Goal: Task Accomplishment & Management: Manage account settings

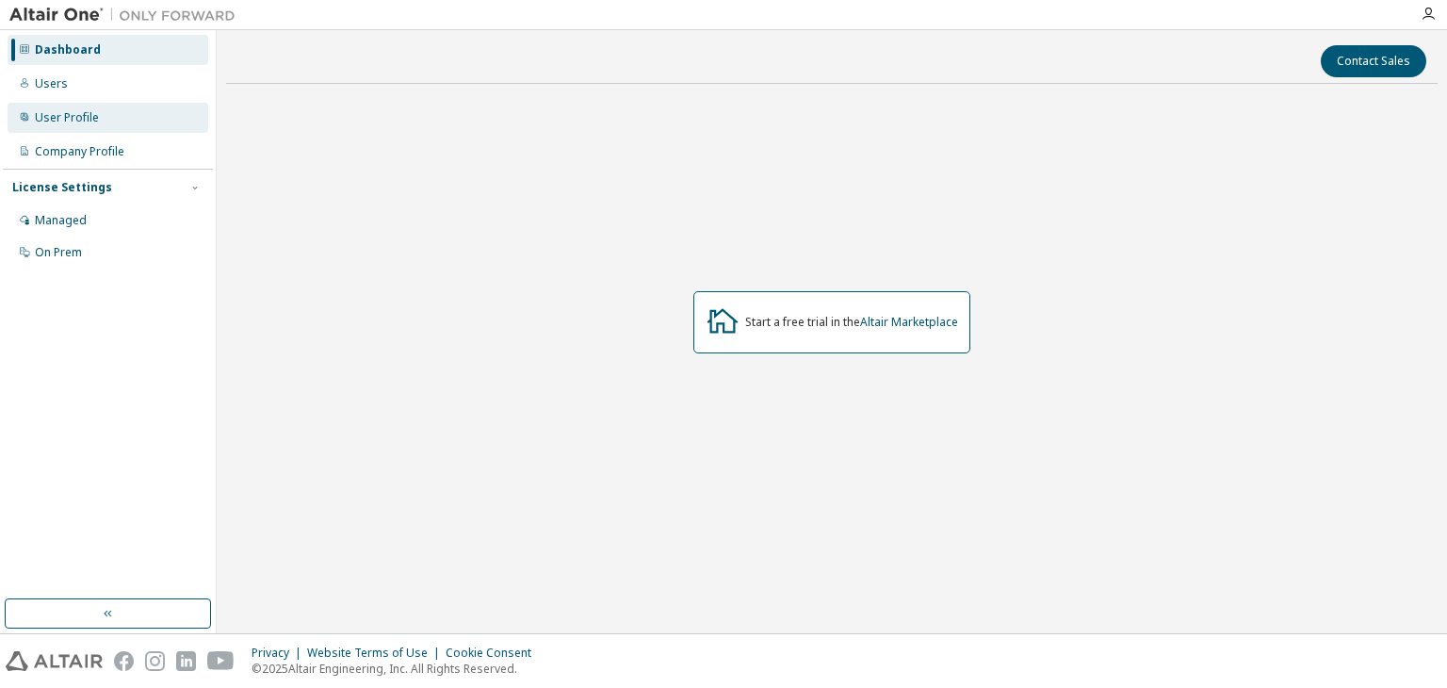
click at [75, 118] on div "User Profile" at bounding box center [67, 117] width 64 height 15
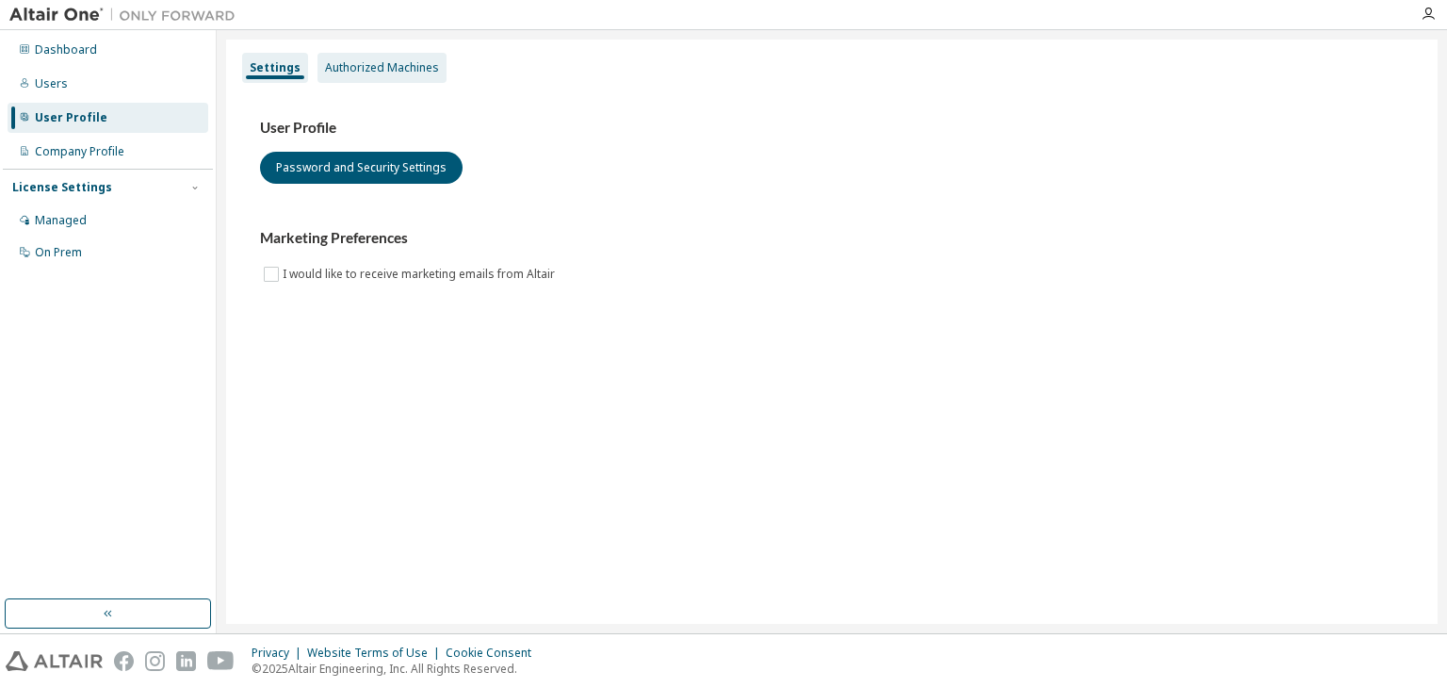
click at [339, 66] on div "Authorized Machines" at bounding box center [382, 67] width 114 height 15
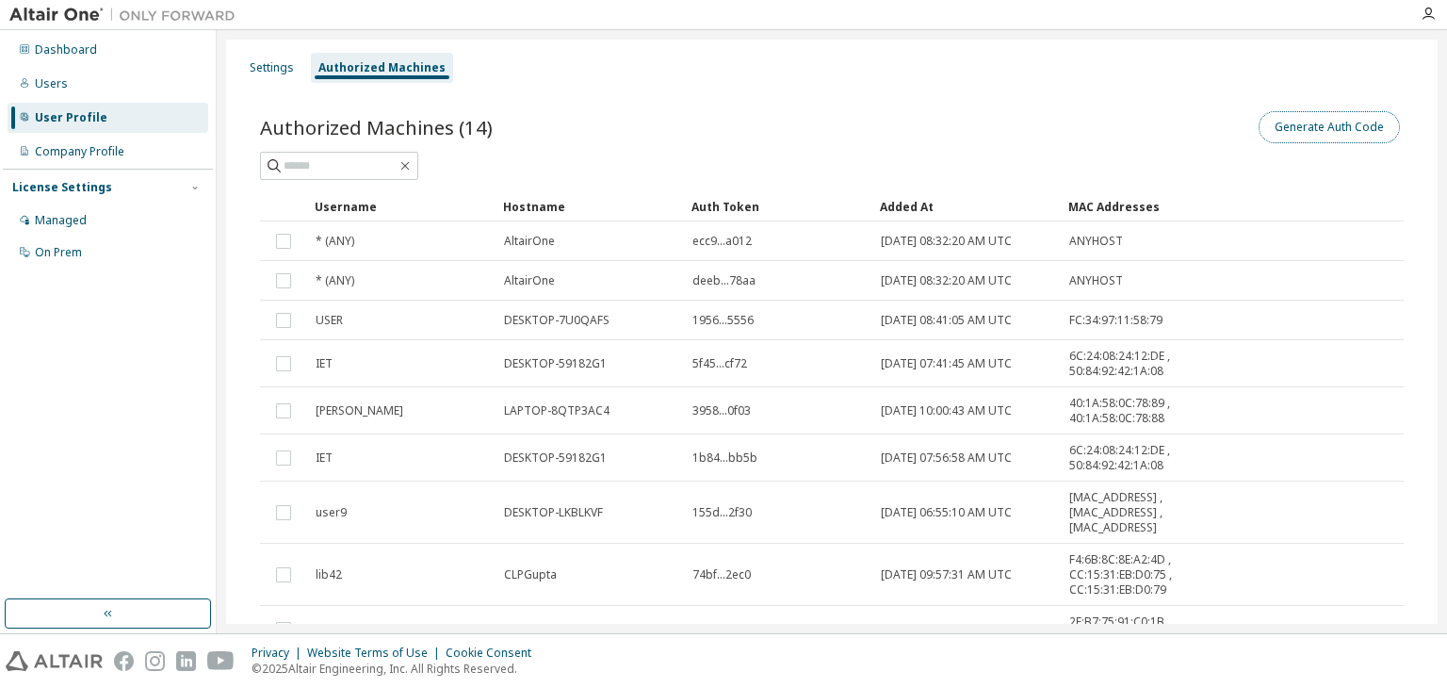
click at [1319, 126] on button "Generate Auth Code" at bounding box center [1329, 127] width 141 height 32
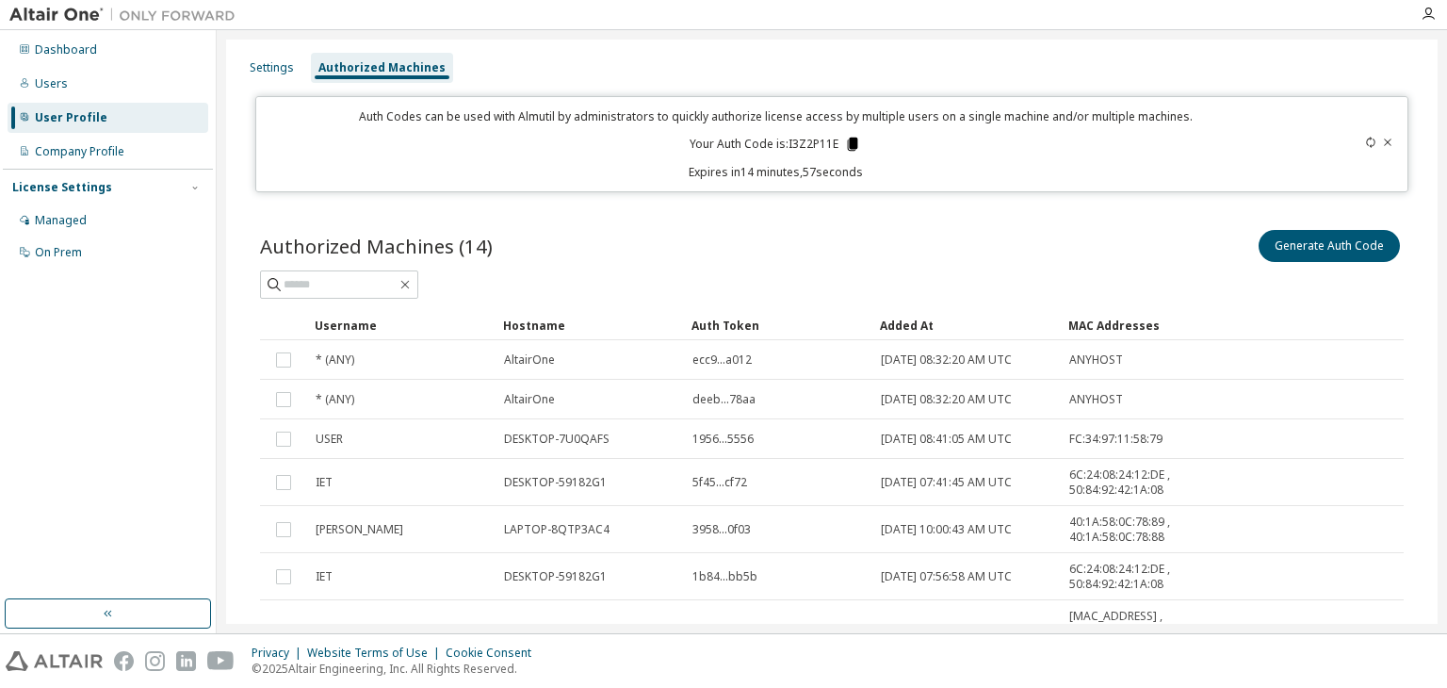
click at [848, 146] on icon at bounding box center [853, 144] width 10 height 13
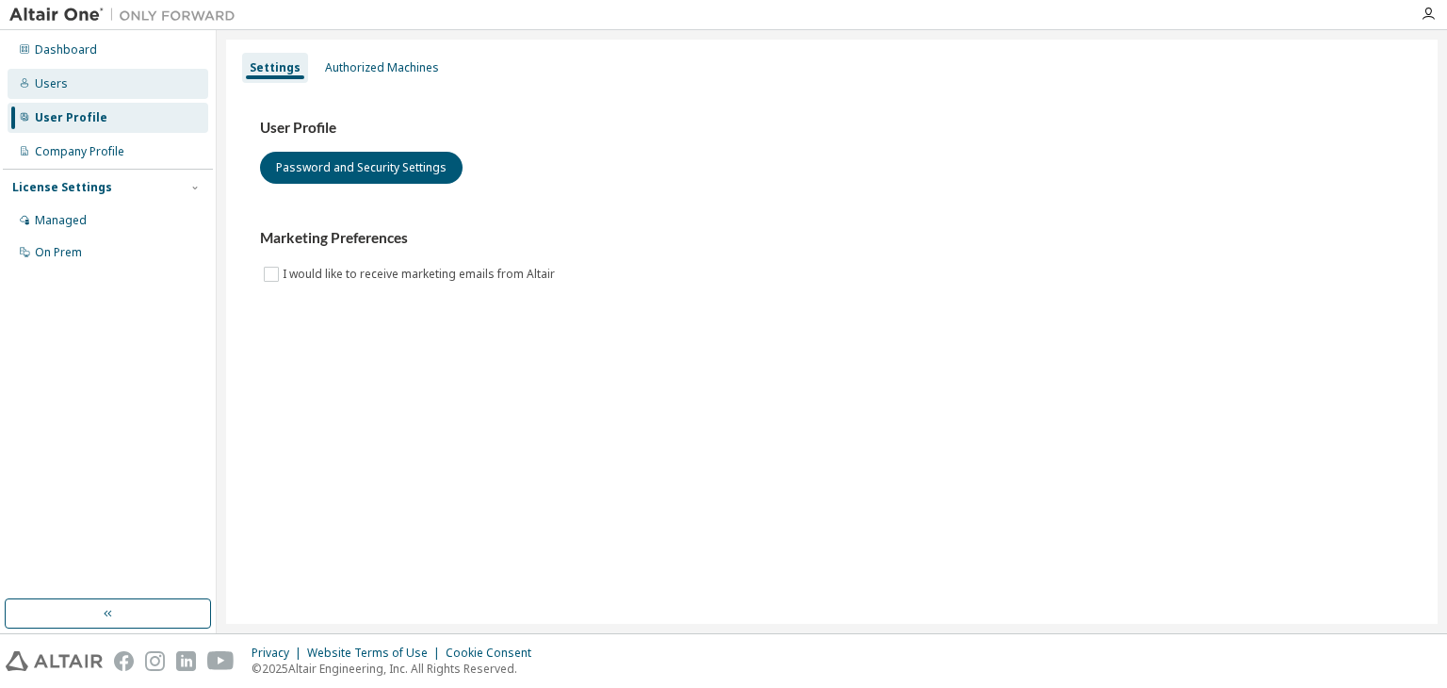
click at [25, 77] on icon at bounding box center [24, 82] width 11 height 11
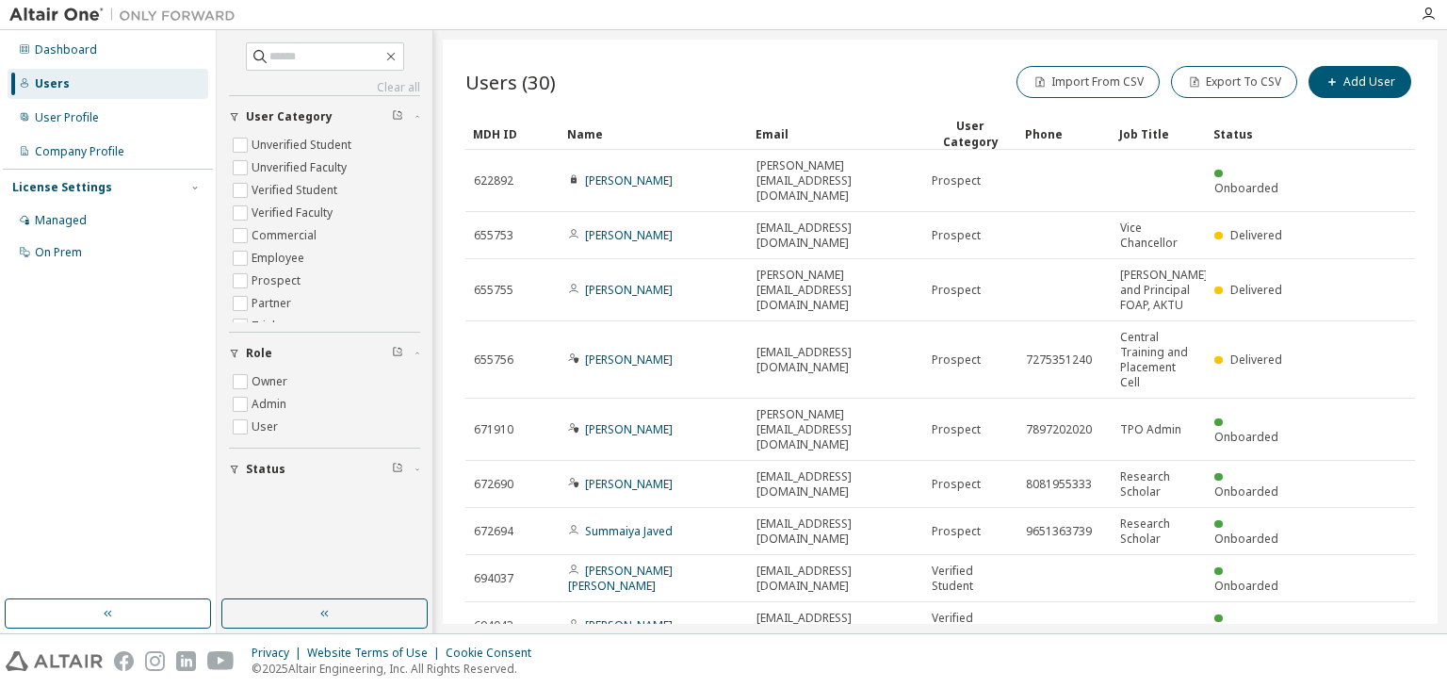
drag, startPoint x: 1438, startPoint y: 137, endPoint x: 1424, endPoint y: 298, distance: 161.6
click at [1424, 298] on div "Clear all Status Role Owner Admin User User Category Unverified Student Unverif…" at bounding box center [832, 331] width 1230 height 603
drag, startPoint x: 1438, startPoint y: 301, endPoint x: 1411, endPoint y: 461, distance: 161.4
click at [1411, 461] on div "Clear all Status Role Owner Admin User User Category Unverified Student Unverif…" at bounding box center [832, 331] width 1230 height 603
click at [320, 609] on icon "button" at bounding box center [324, 613] width 15 height 15
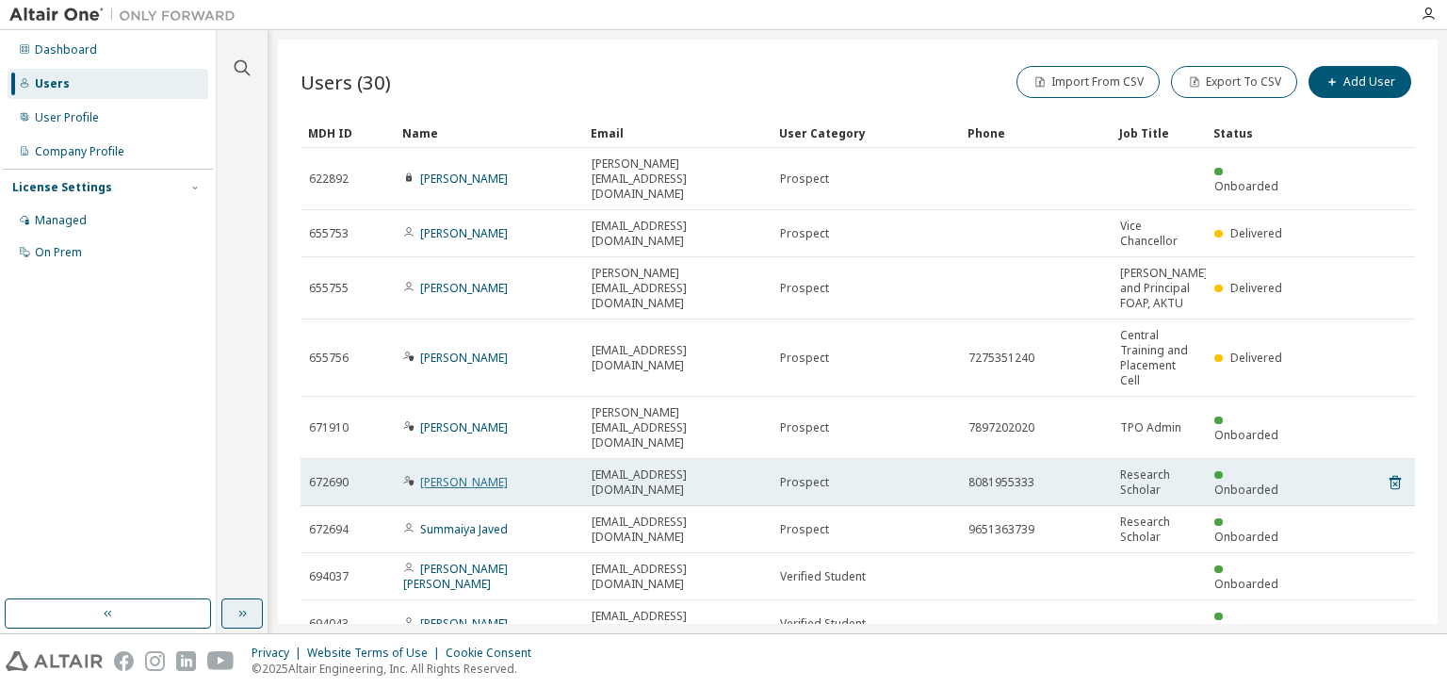
click at [440, 474] on link "Maneesha Dwivedi" at bounding box center [464, 482] width 88 height 16
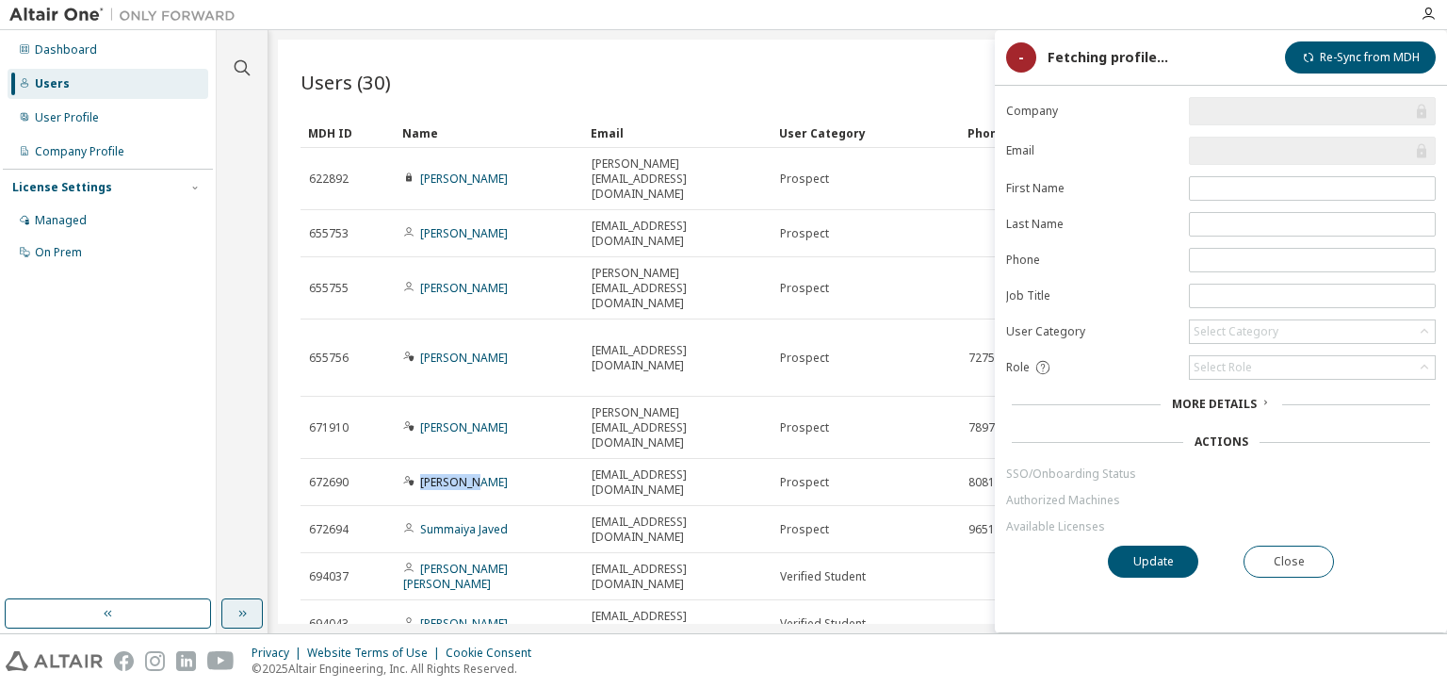
click at [440, 474] on link "Maneesha Dwivedi" at bounding box center [464, 482] width 88 height 16
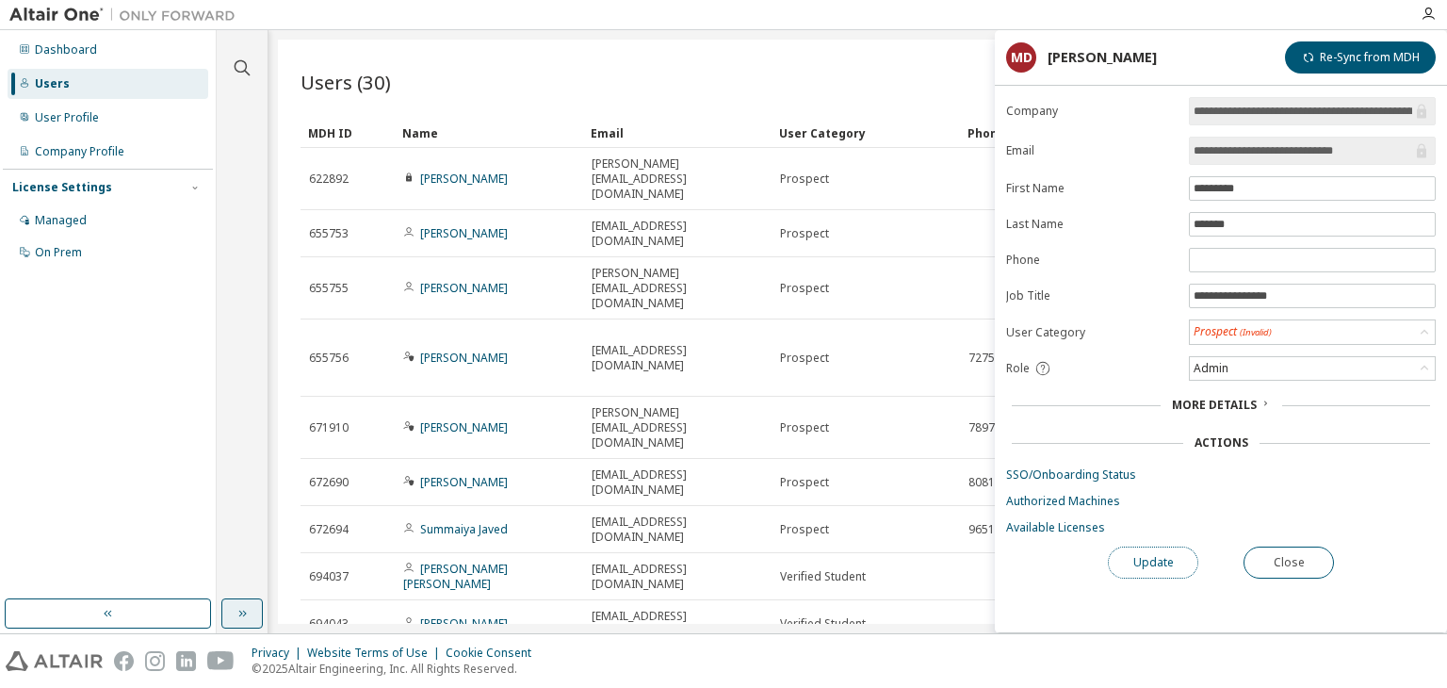
click at [1133, 558] on button "Update" at bounding box center [1153, 562] width 90 height 32
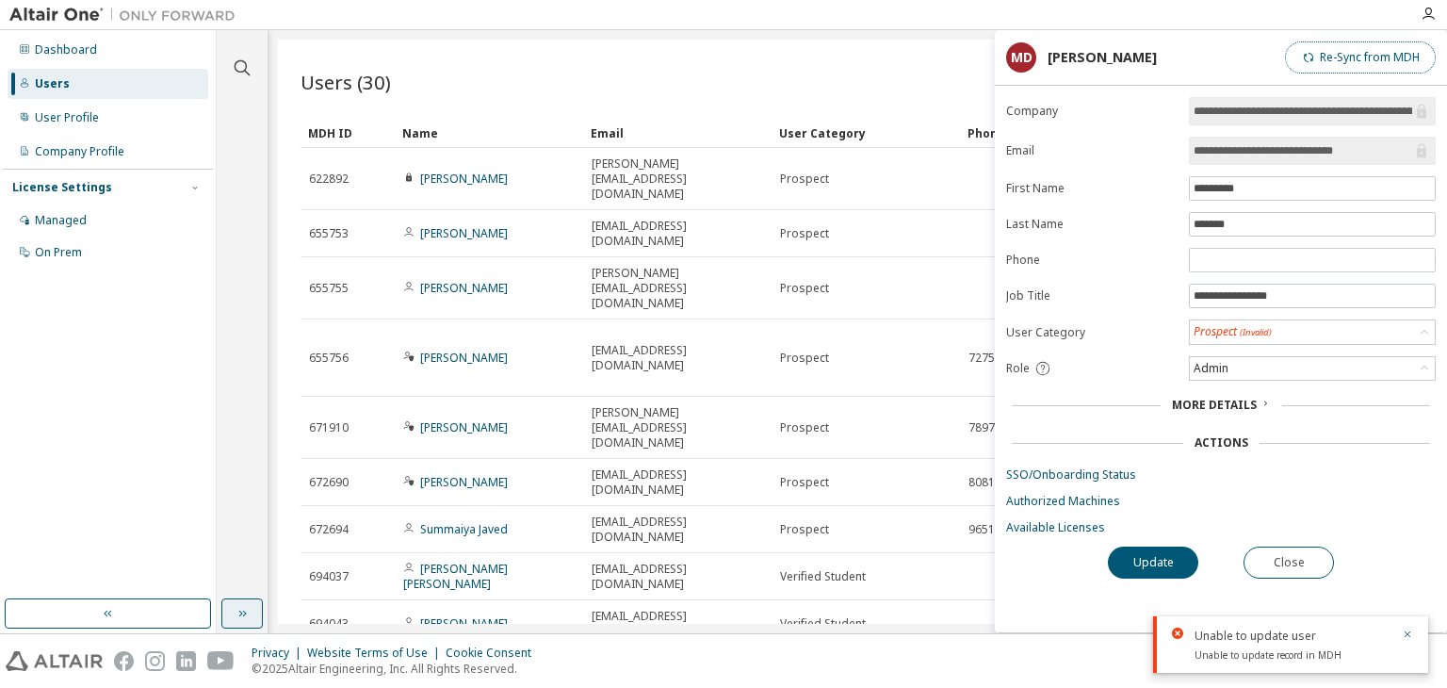
click at [1367, 46] on button "Re-Sync from MDH" at bounding box center [1360, 57] width 151 height 32
click at [1410, 632] on icon "button" at bounding box center [1407, 633] width 11 height 11
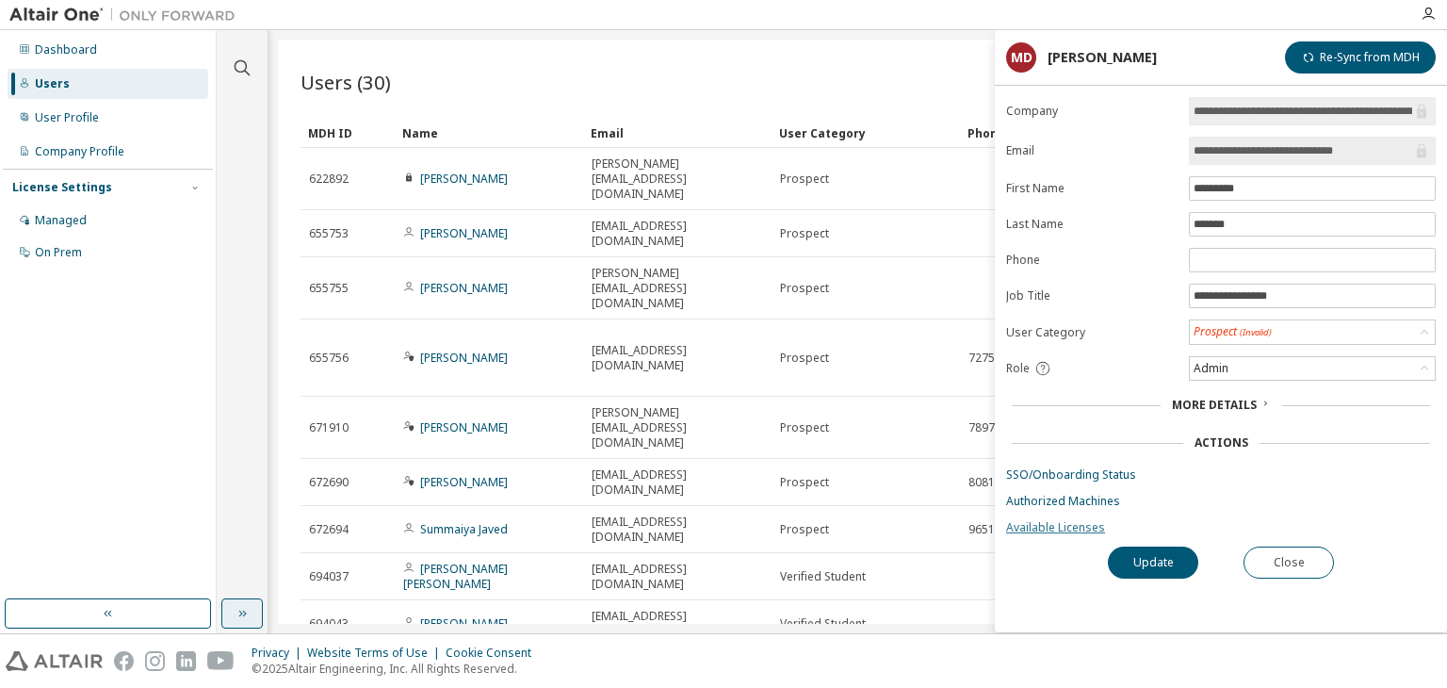
click at [1091, 520] on link "Available Licenses" at bounding box center [1221, 527] width 430 height 15
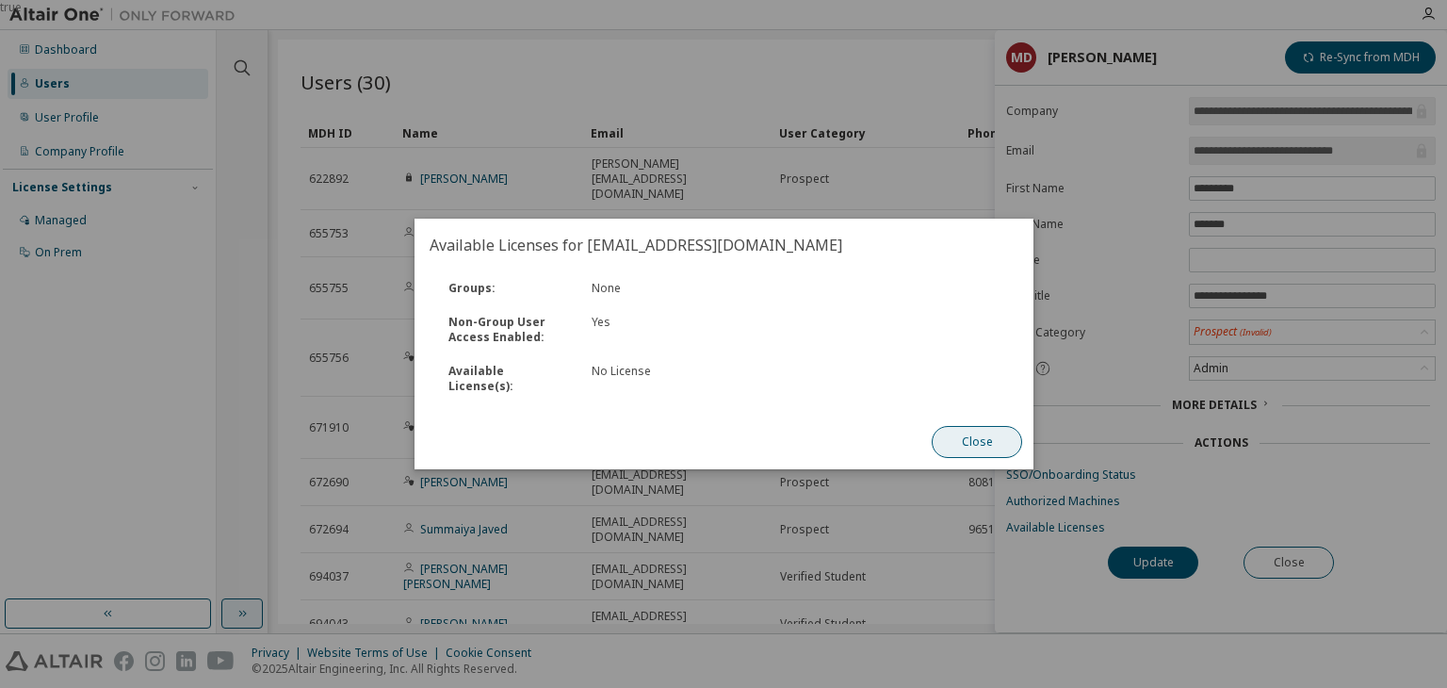
click at [983, 439] on button "Close" at bounding box center [977, 442] width 90 height 32
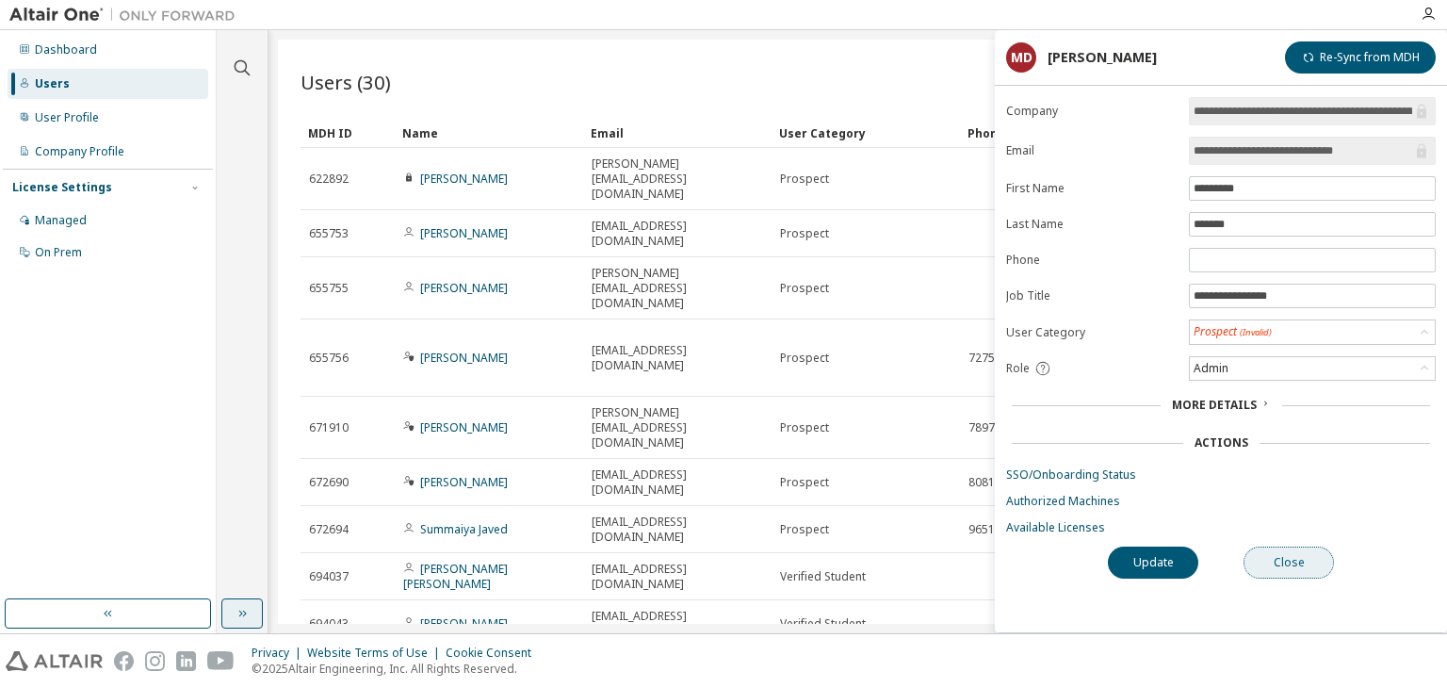
click at [1282, 555] on button "Close" at bounding box center [1289, 562] width 90 height 32
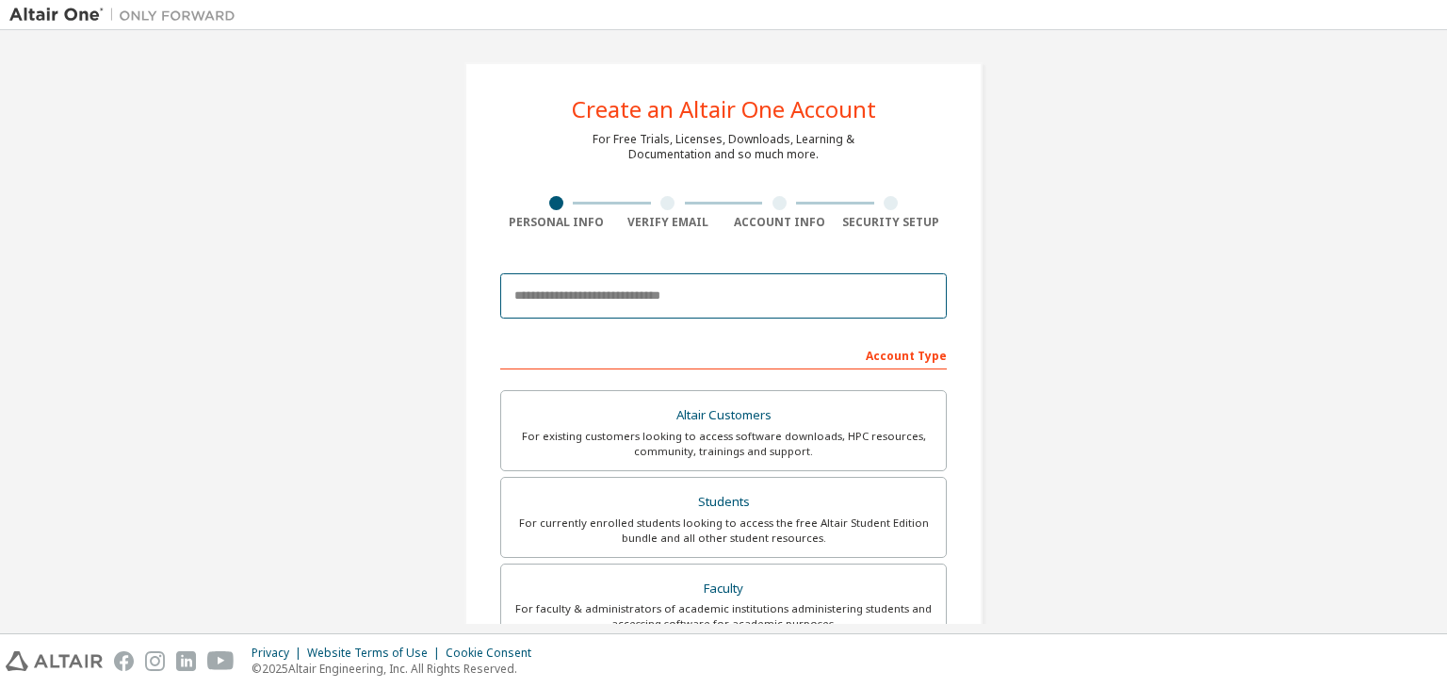
click at [661, 300] on input "email" at bounding box center [723, 295] width 447 height 45
type input "**********"
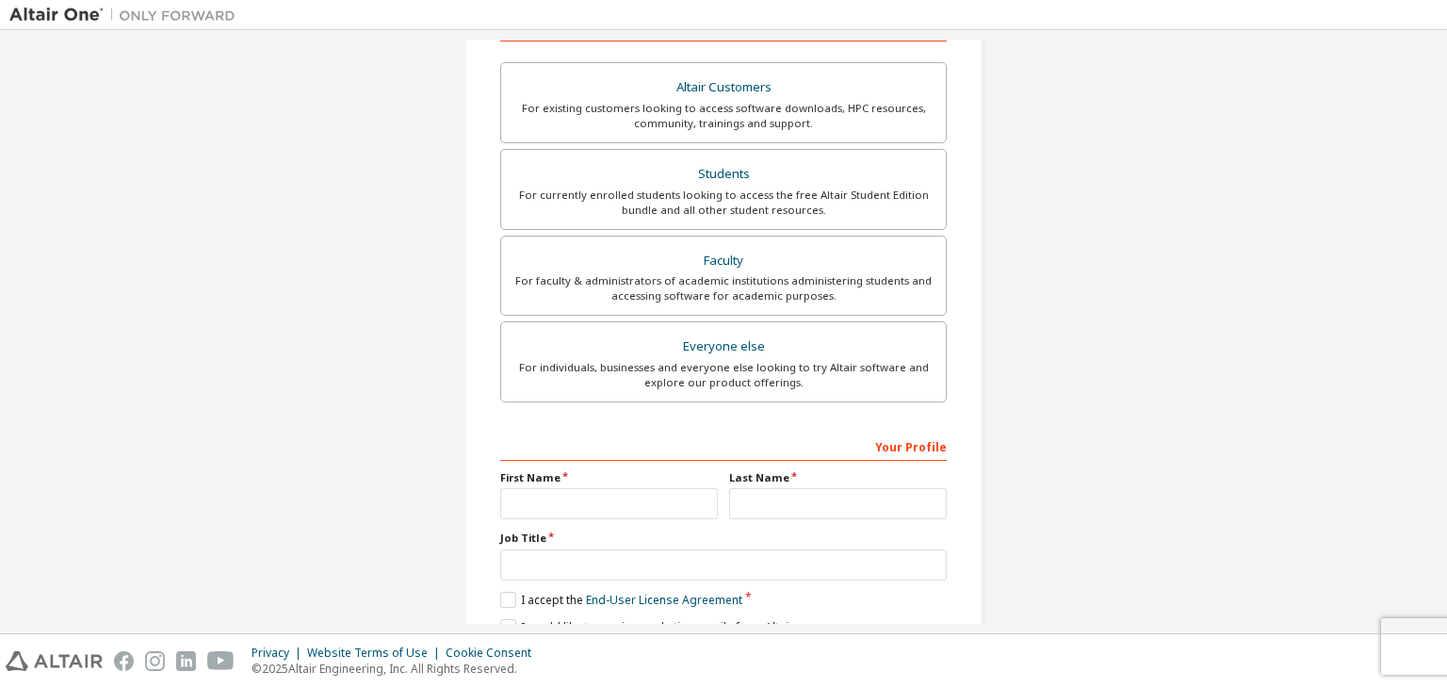
scroll to position [388, 0]
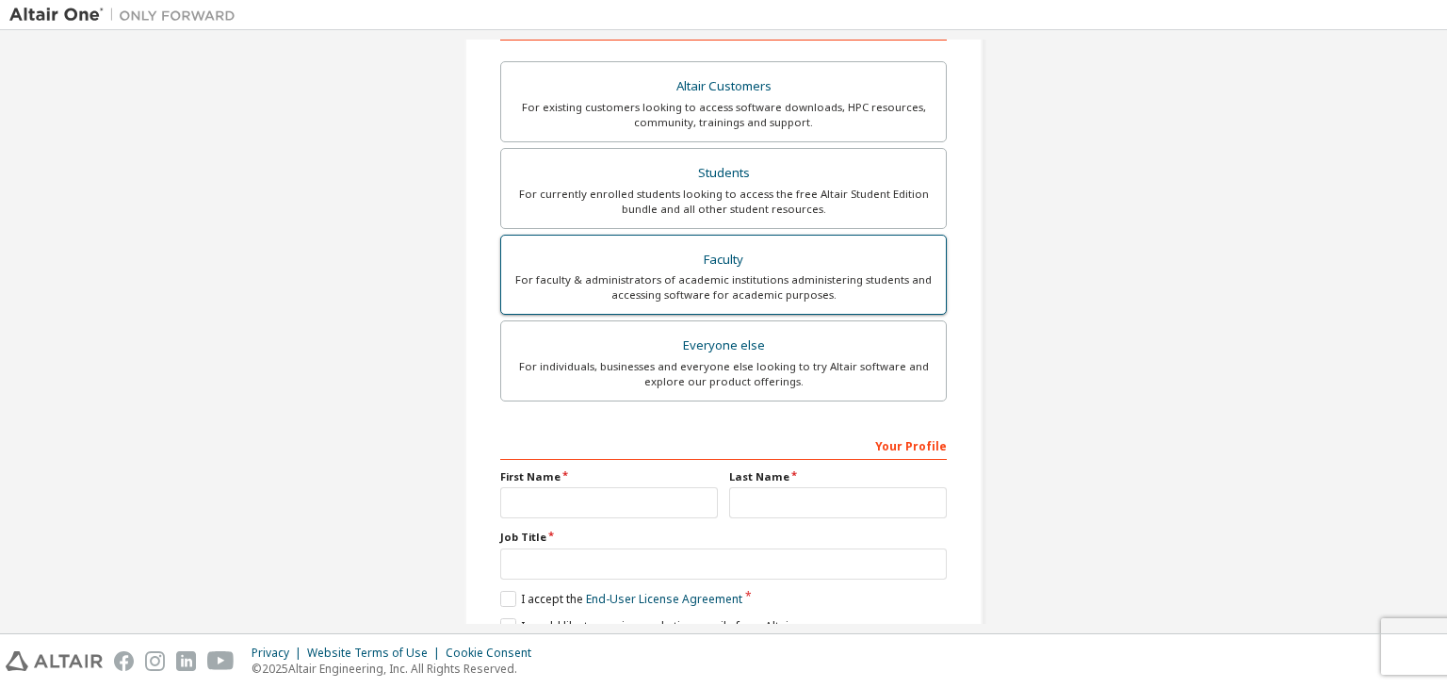
click at [739, 297] on div "For faculty & administrators of academic institutions administering students an…" at bounding box center [724, 287] width 422 height 30
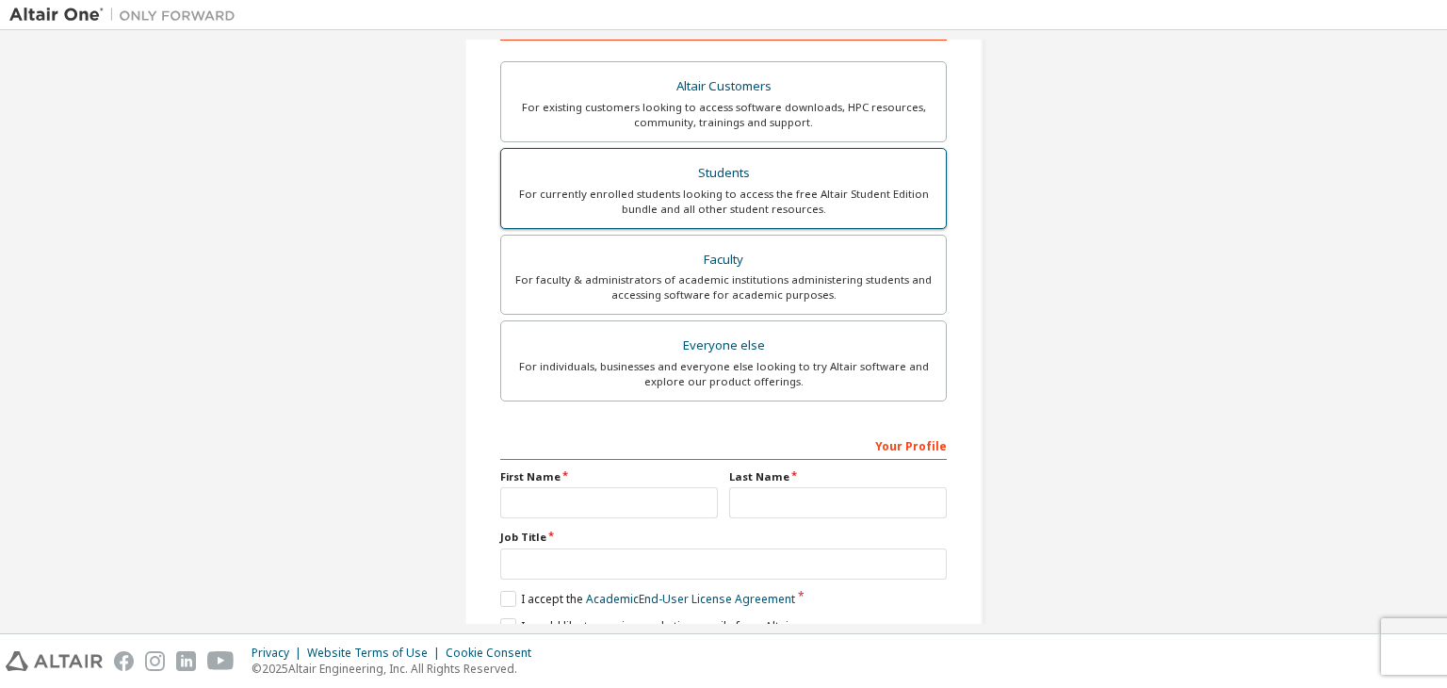
click at [769, 194] on div "For currently enrolled students looking to access the free Altair Student Editi…" at bounding box center [724, 202] width 422 height 30
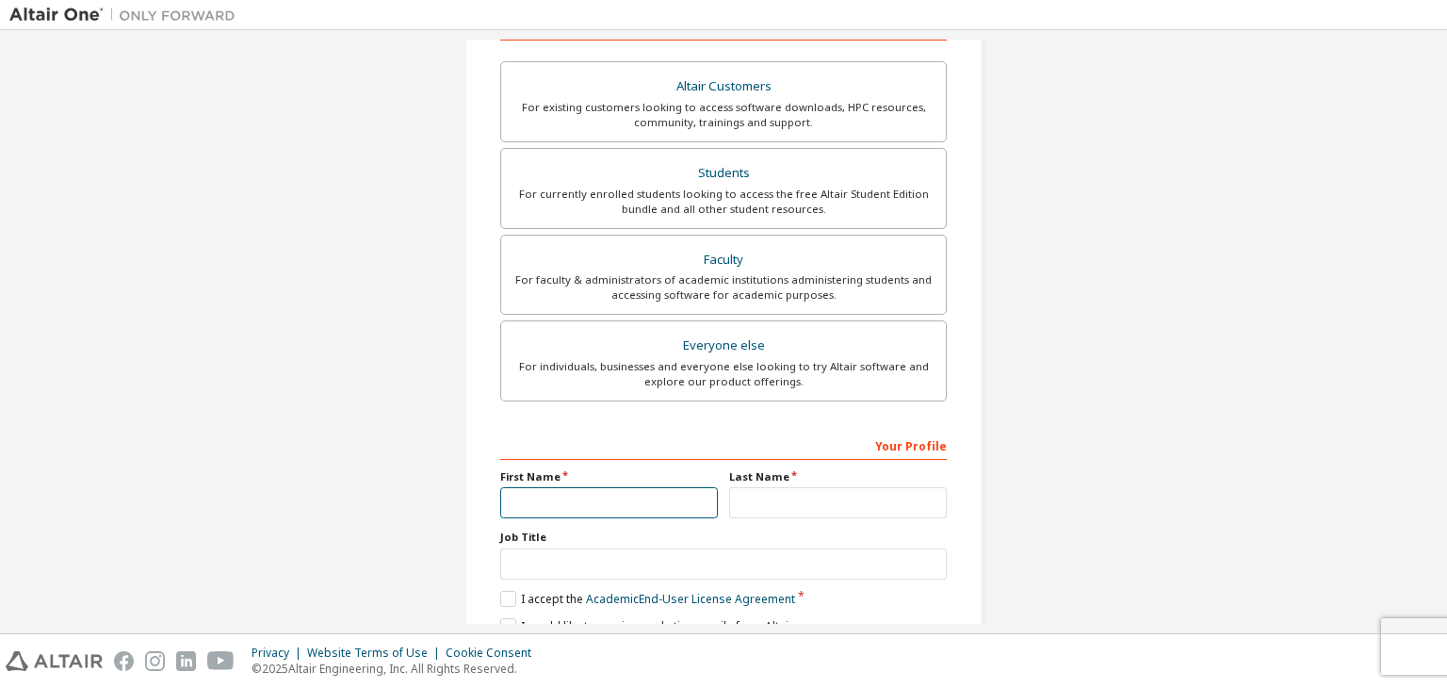
click at [648, 505] on input "text" at bounding box center [609, 502] width 218 height 31
type input "********"
type input "*******"
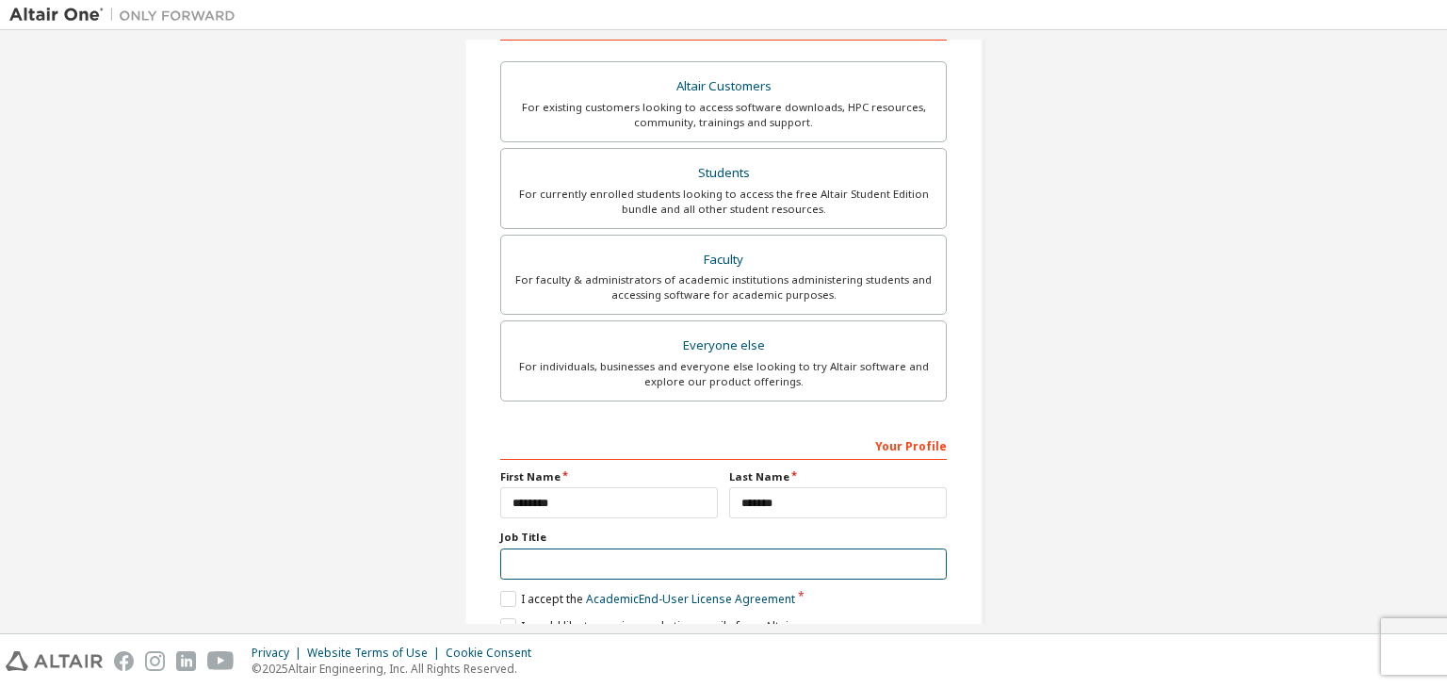
click at [624, 558] on input "text" at bounding box center [723, 563] width 447 height 31
type input "**********"
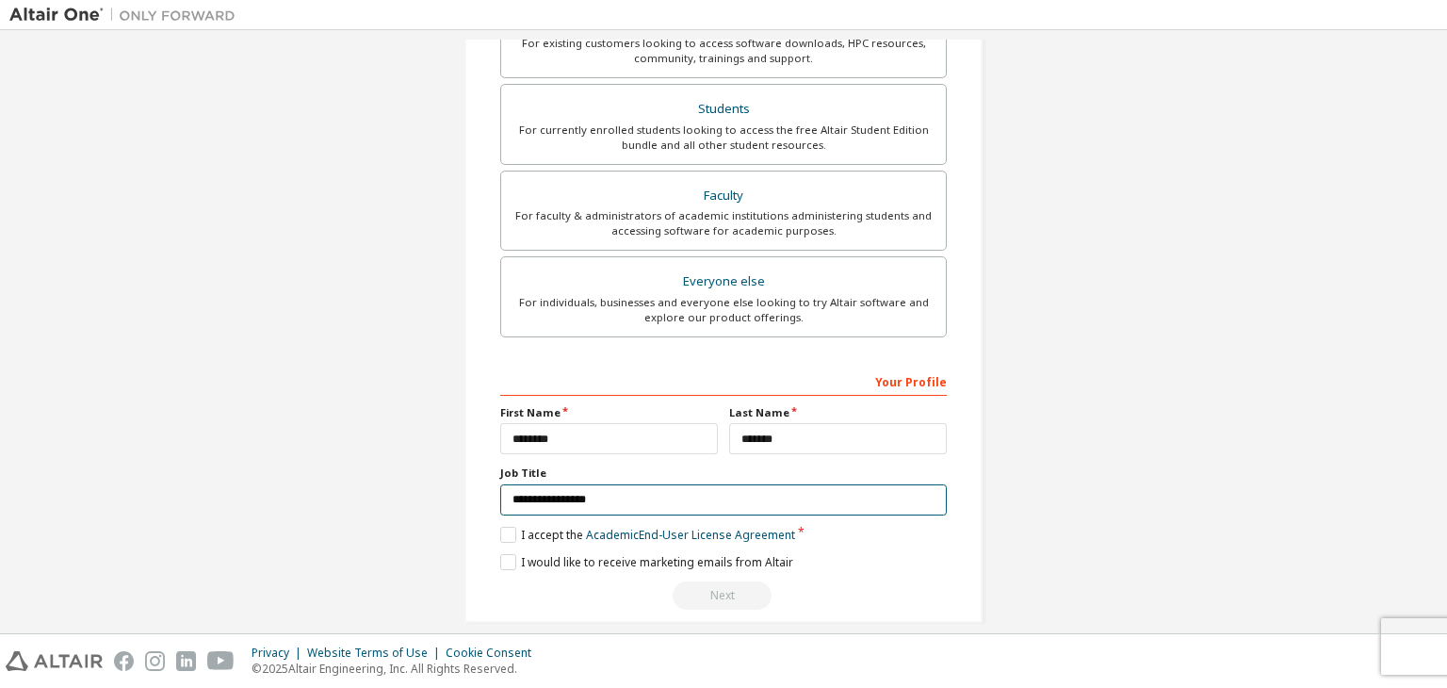
scroll to position [454, 0]
click at [510, 535] on label "I accept the Academic End-User License Agreement" at bounding box center [647, 533] width 295 height 16
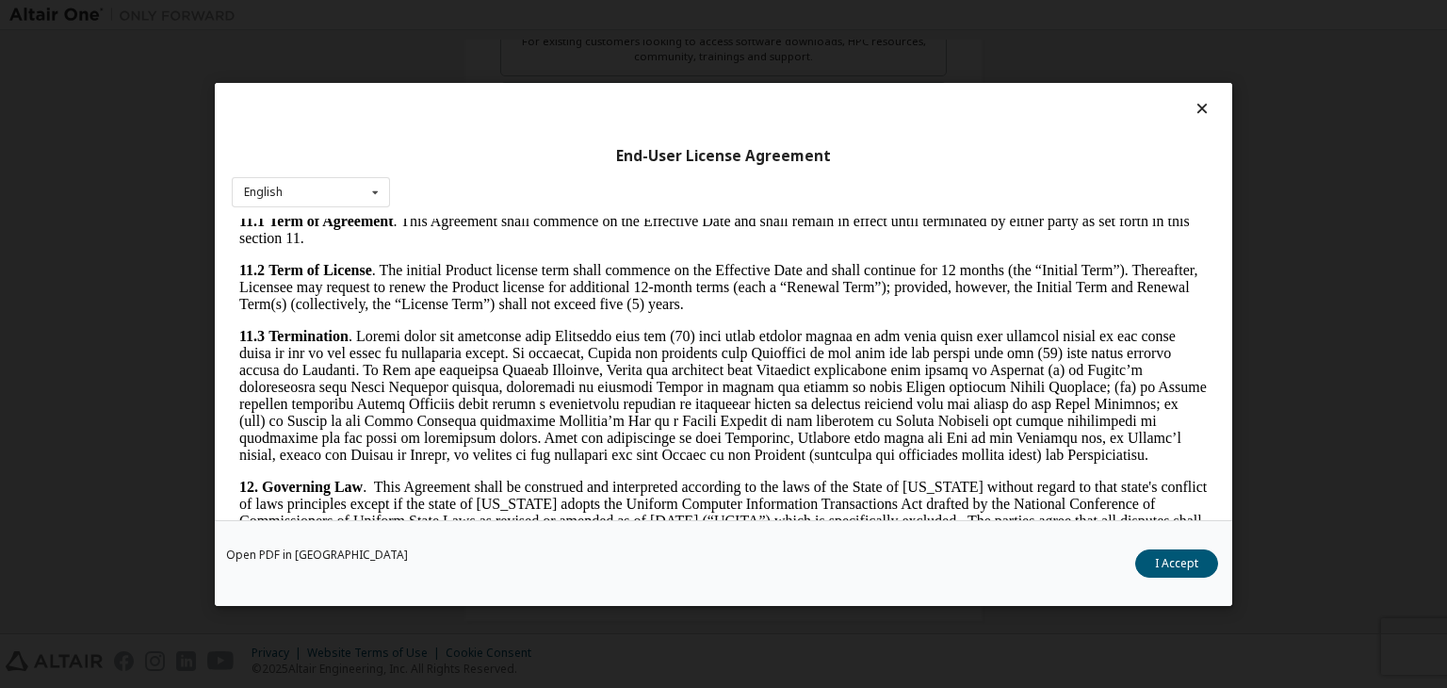
scroll to position [2754, 0]
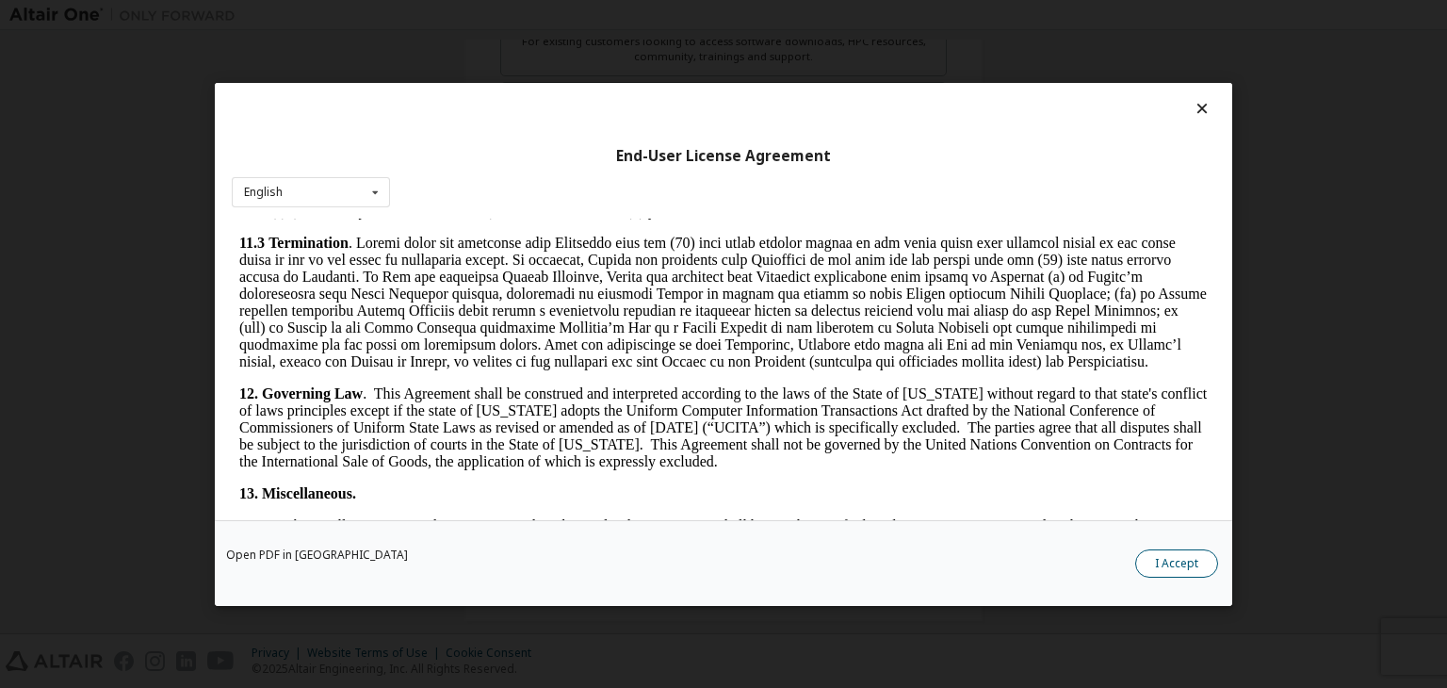
click at [1172, 561] on button "I Accept" at bounding box center [1176, 563] width 83 height 28
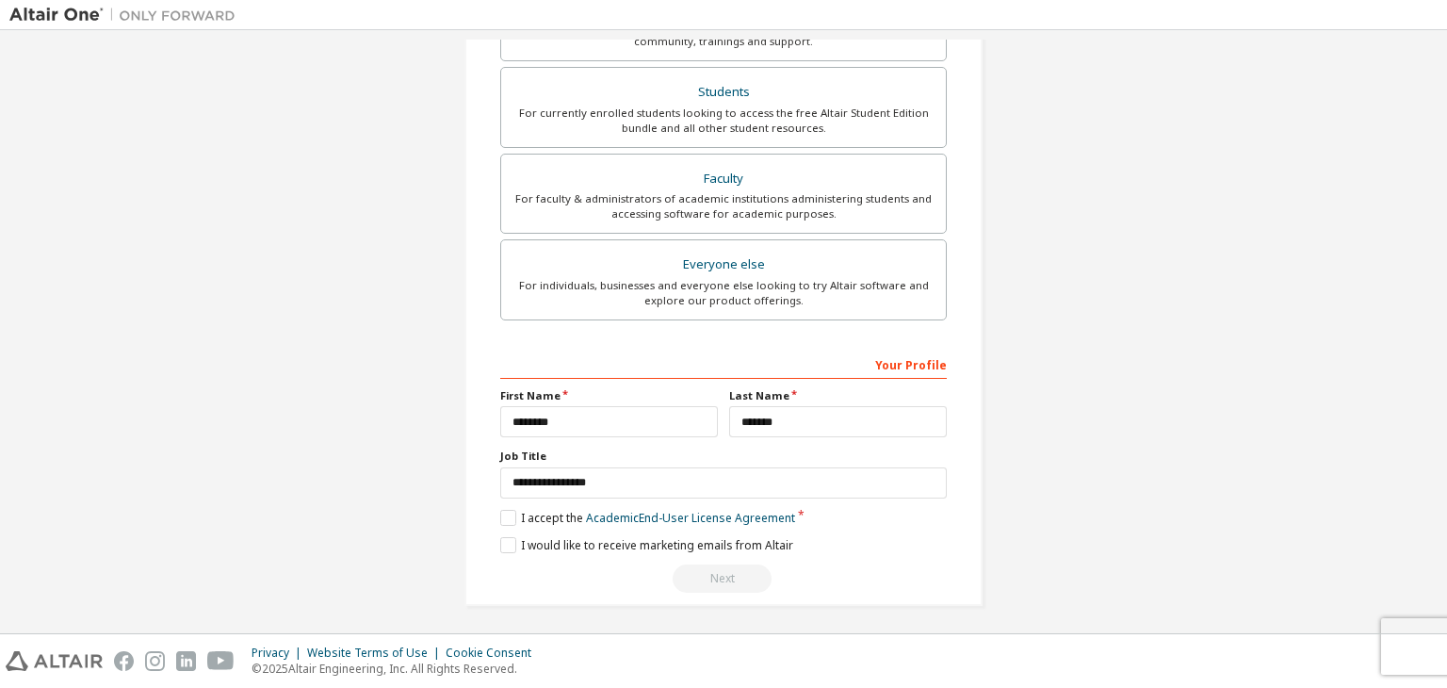
scroll to position [0, 0]
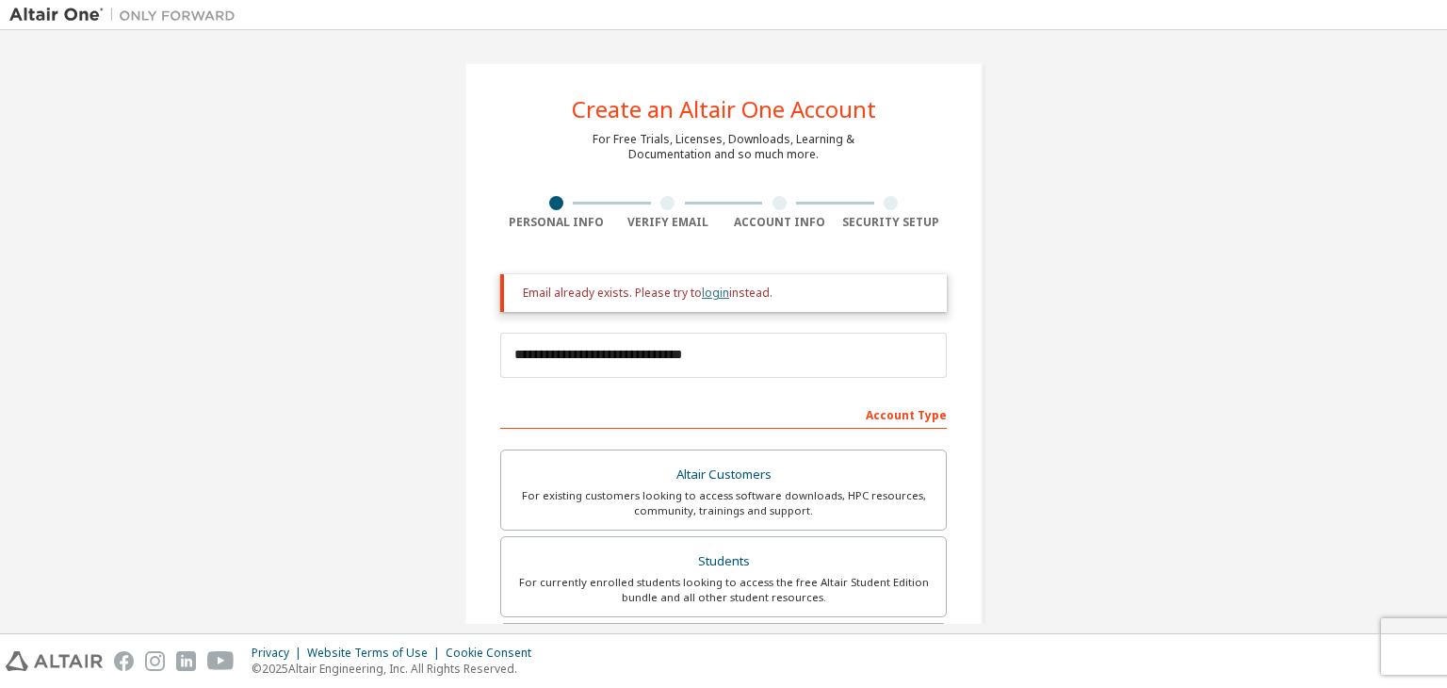
click at [704, 299] on link "login" at bounding box center [715, 293] width 27 height 16
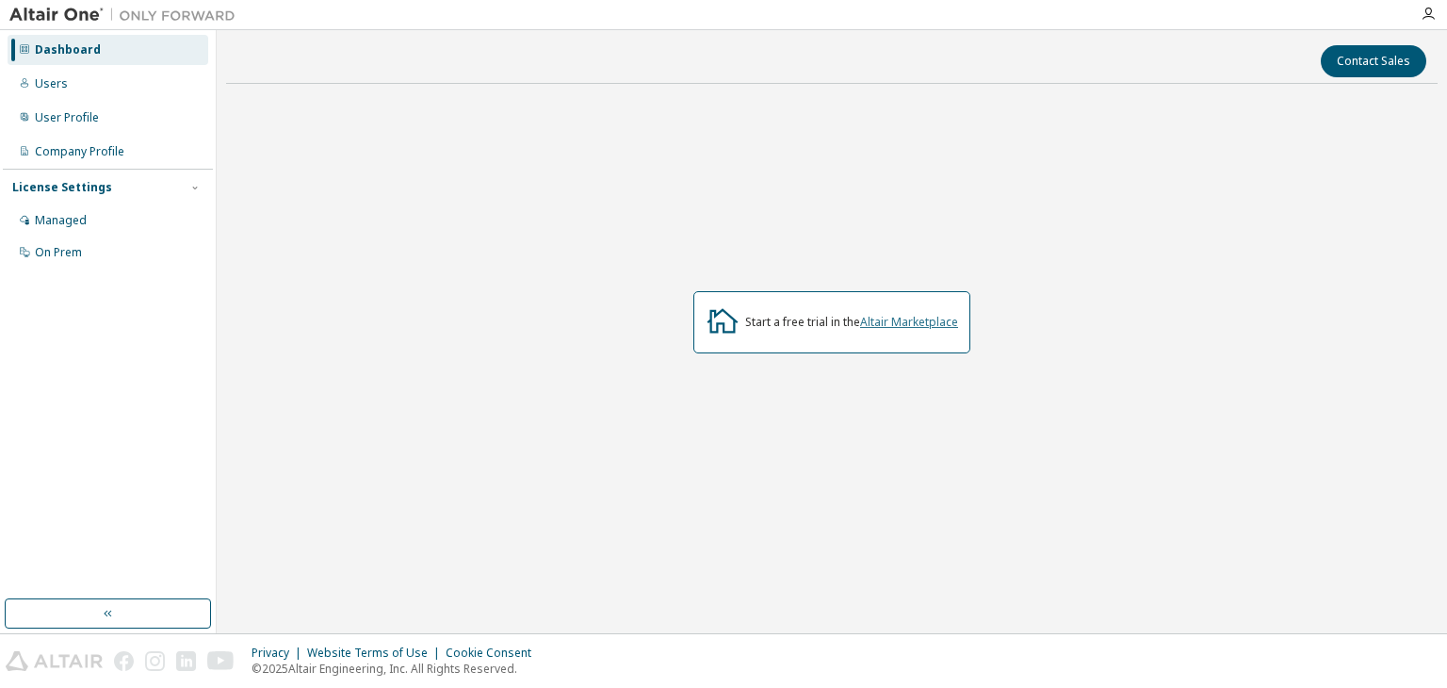
click at [924, 327] on link "Altair Marketplace" at bounding box center [909, 322] width 98 height 16
